Goal: Task Accomplishment & Management: Complete application form

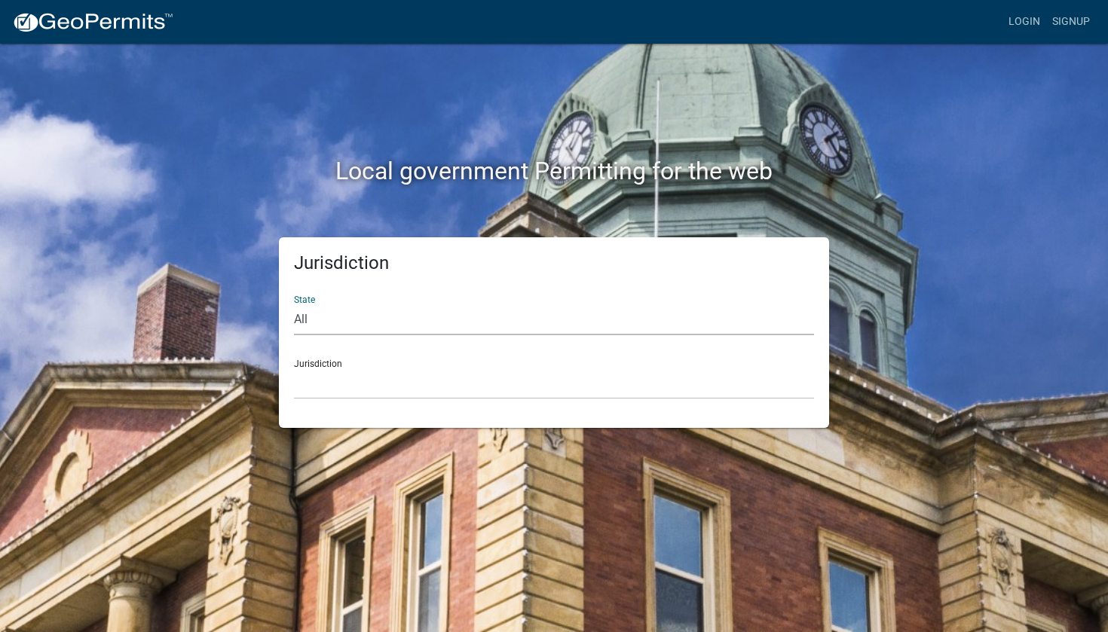
select select "[US_STATE]"
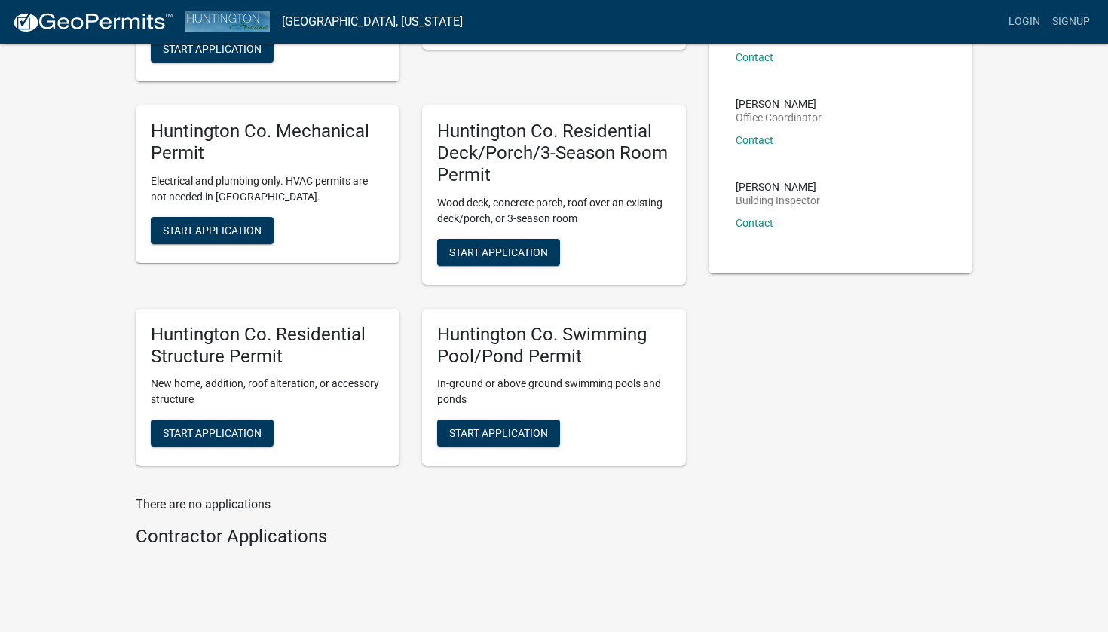
scroll to position [209, 0]
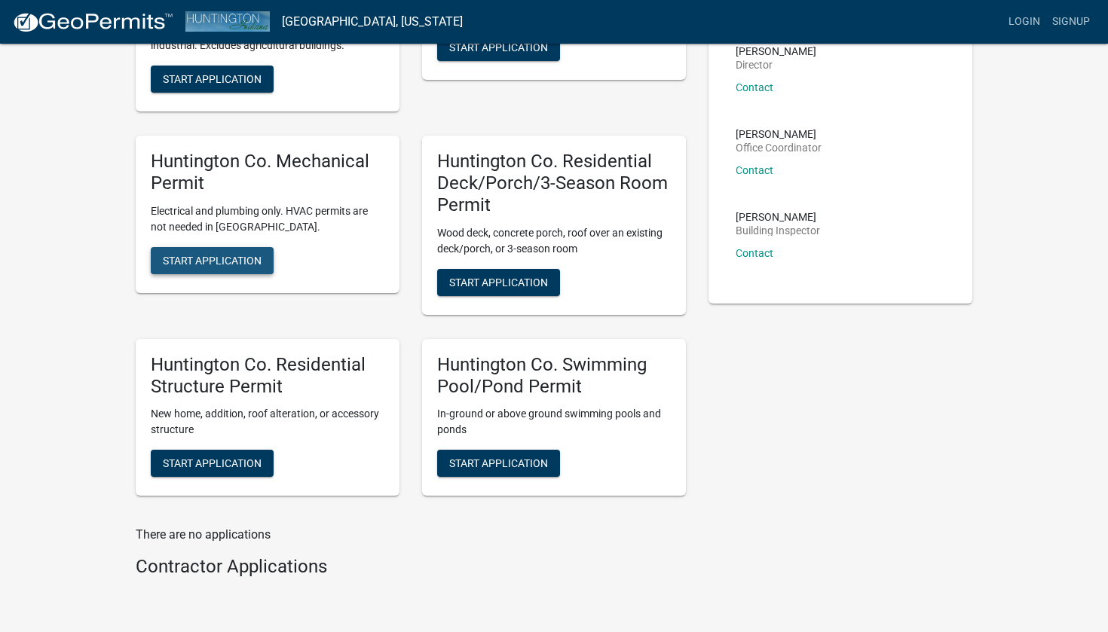
click at [223, 259] on span "Start Application" at bounding box center [212, 260] width 99 height 12
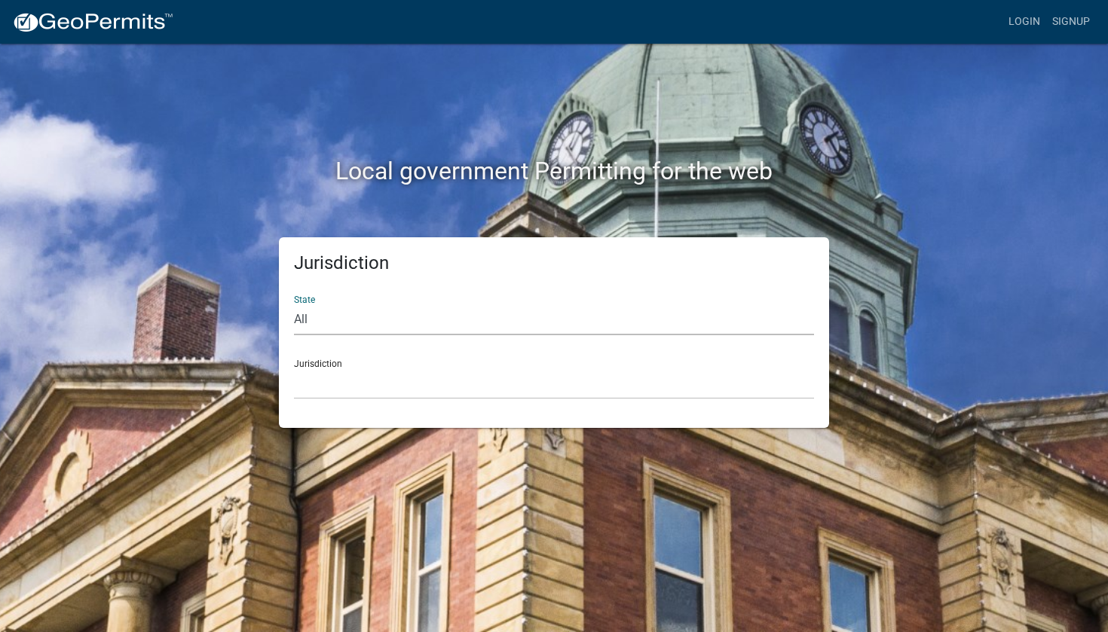
select select "[US_STATE]"
